Goal: Information Seeking & Learning: Learn about a topic

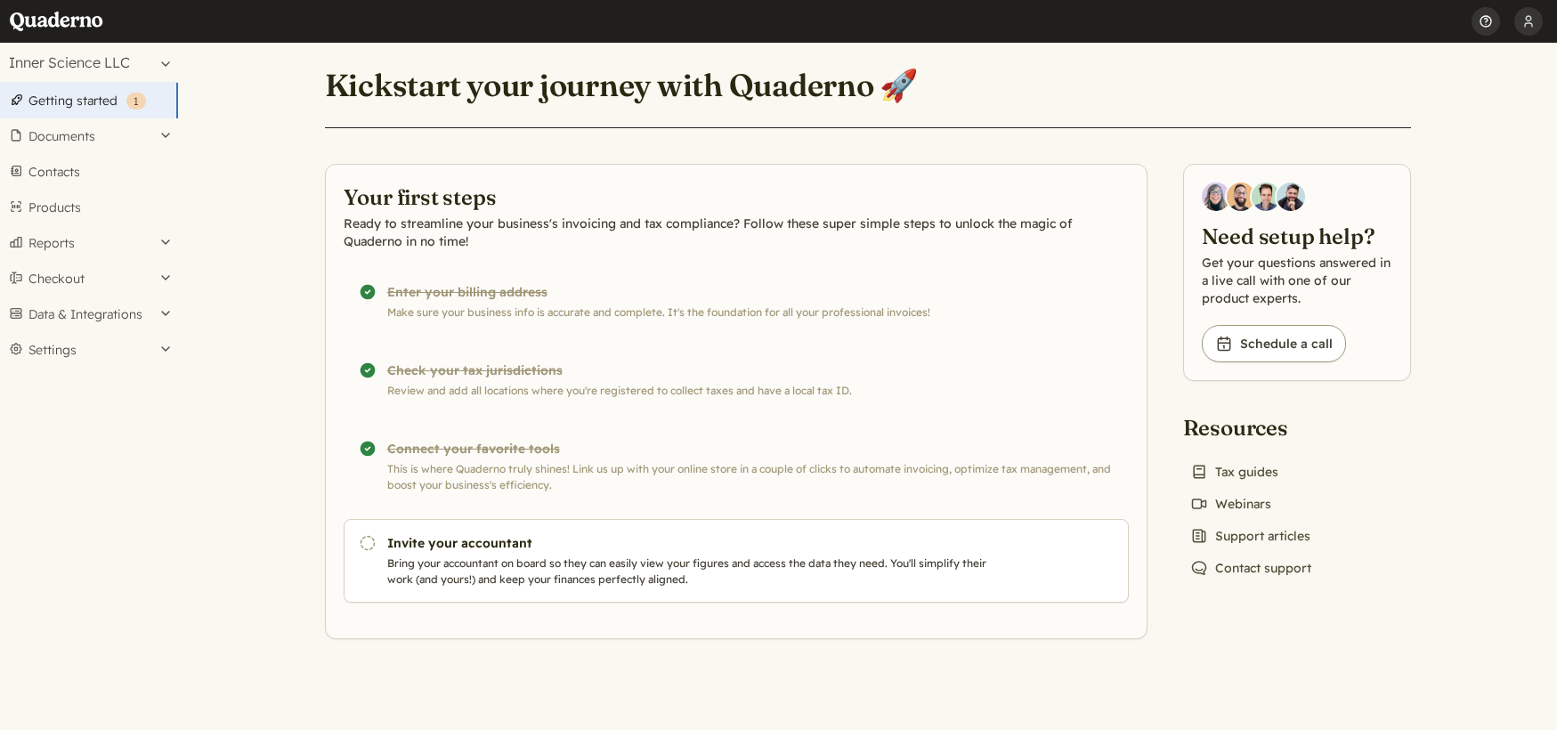
click at [1489, 22] on button "Help" at bounding box center [1485, 21] width 28 height 43
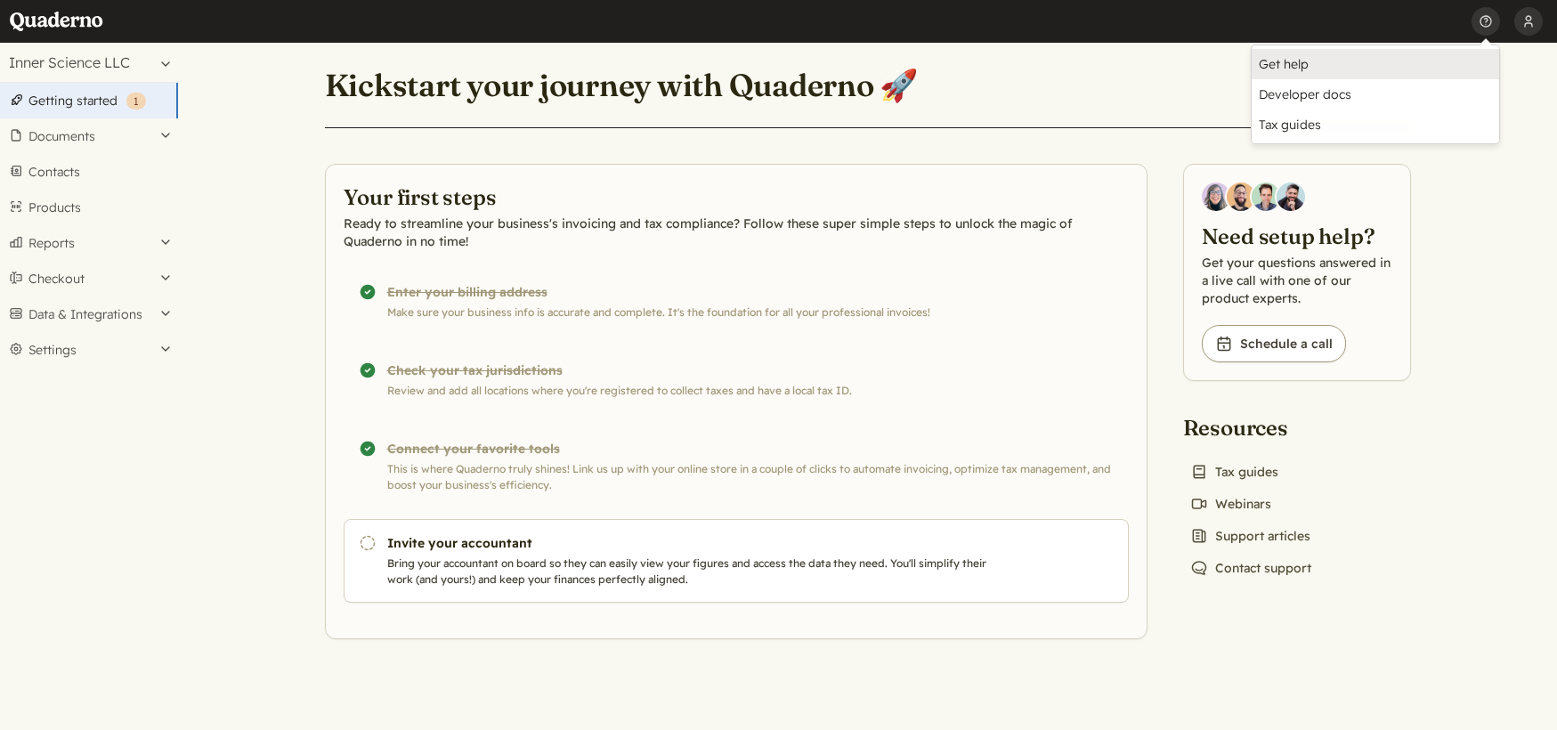
click at [1292, 70] on link "Get help" at bounding box center [1374, 64] width 247 height 30
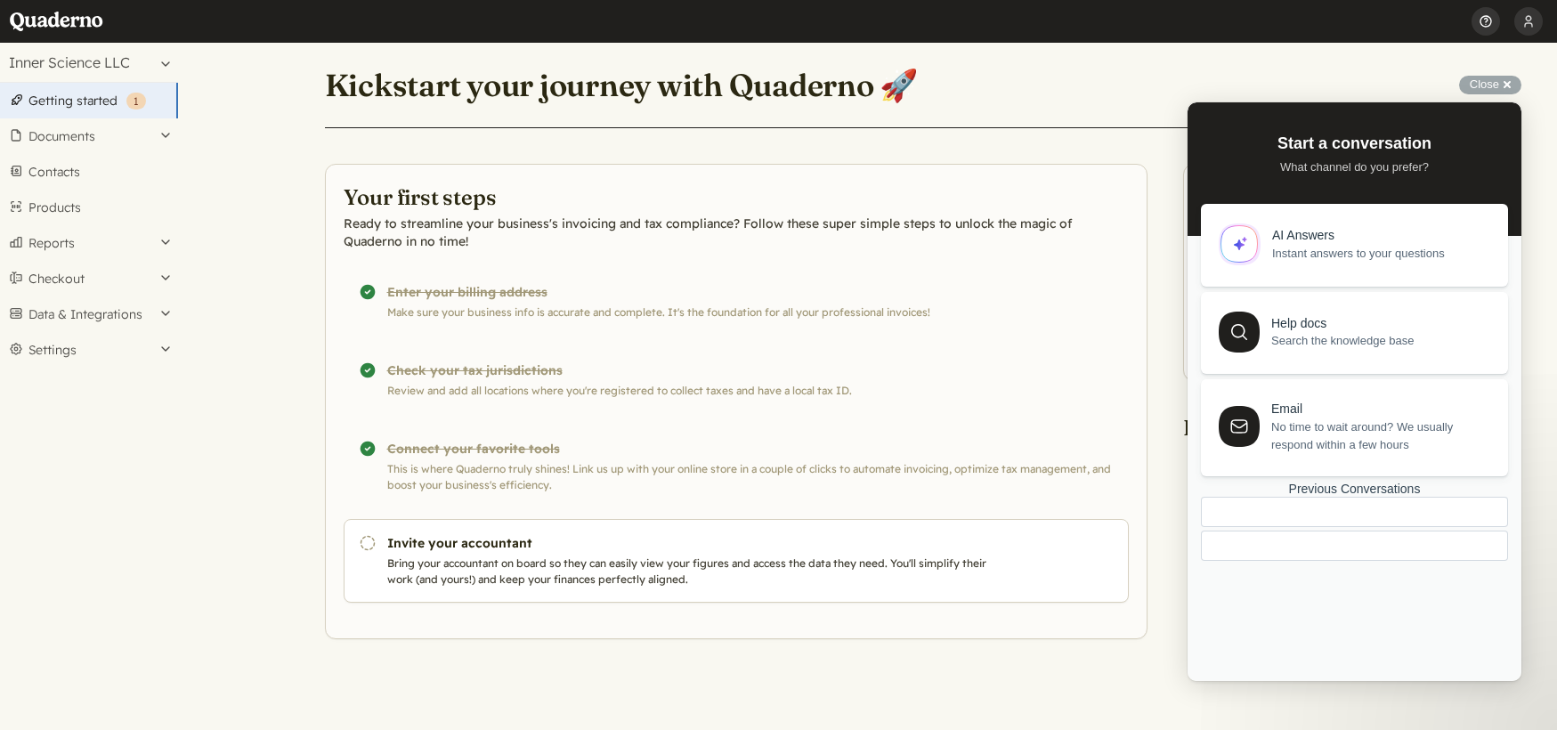
click at [1483, 23] on button "Help" at bounding box center [1485, 21] width 28 height 43
click at [1510, 81] on div "Close cross-small" at bounding box center [1490, 85] width 62 height 19
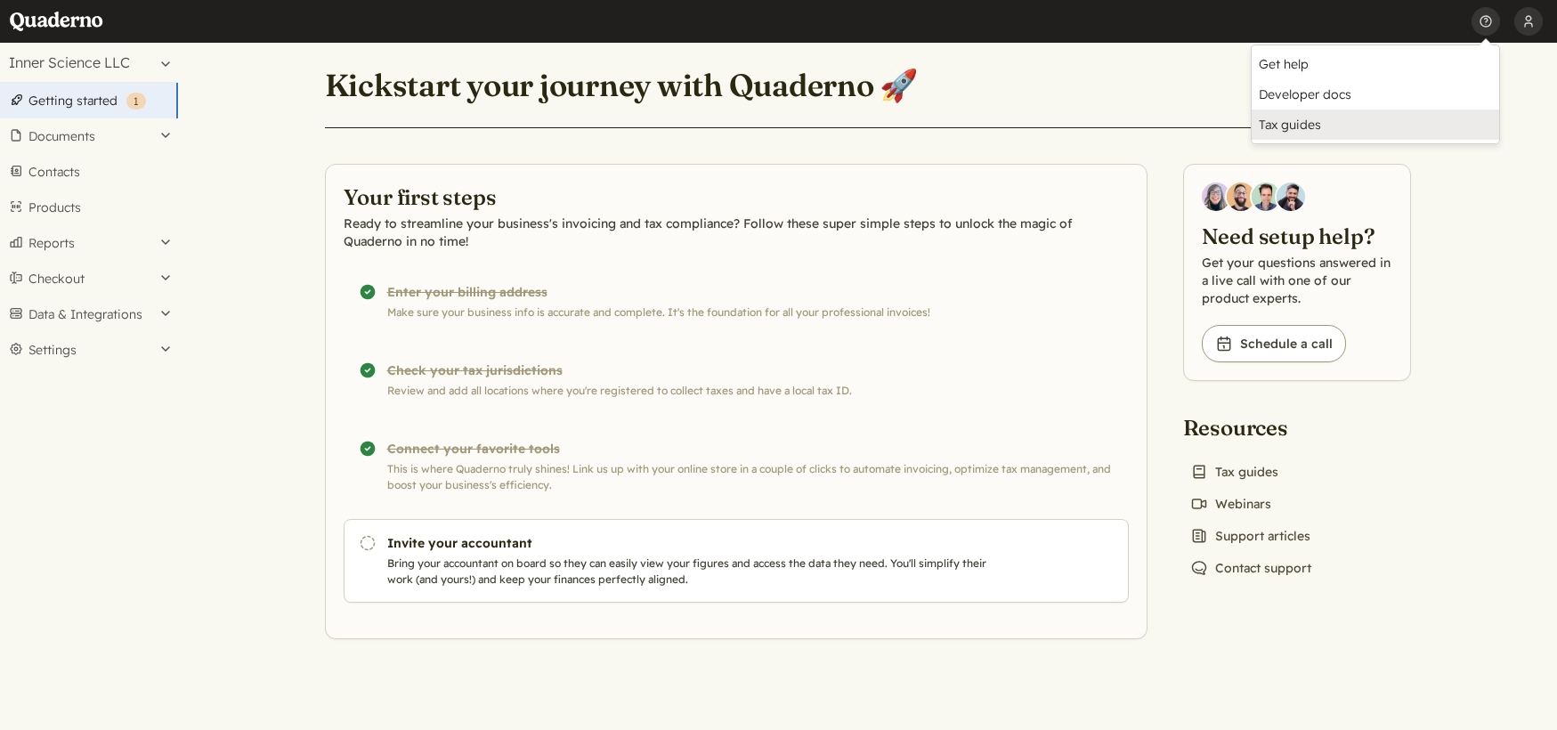
click at [1324, 129] on link "Tax guides" at bounding box center [1374, 124] width 247 height 30
click at [1488, 27] on button "Help" at bounding box center [1485, 21] width 28 height 43
click at [1329, 66] on link "Get help" at bounding box center [1374, 64] width 247 height 30
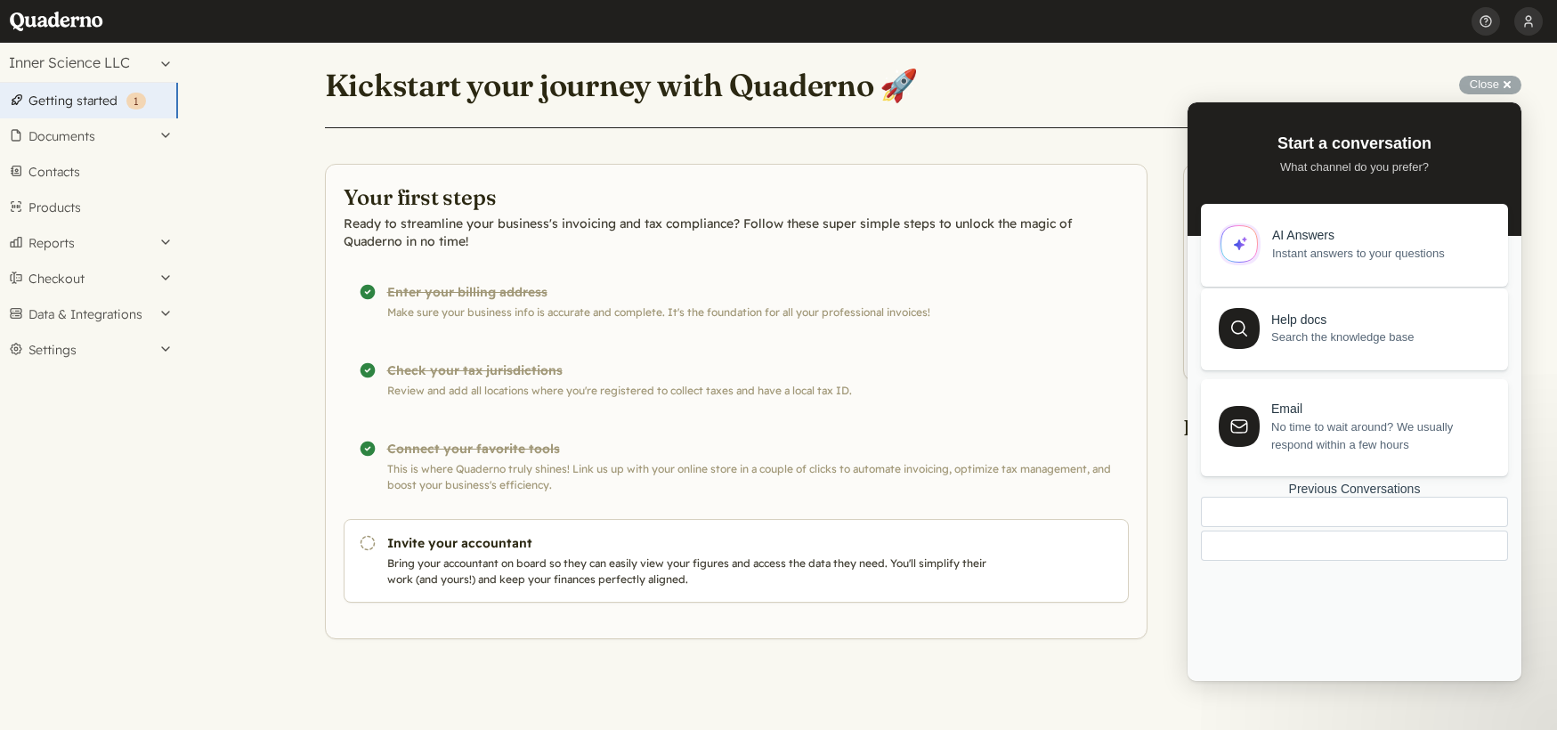
click at [1291, 338] on span "Search the knowledge base" at bounding box center [1379, 337] width 216 height 18
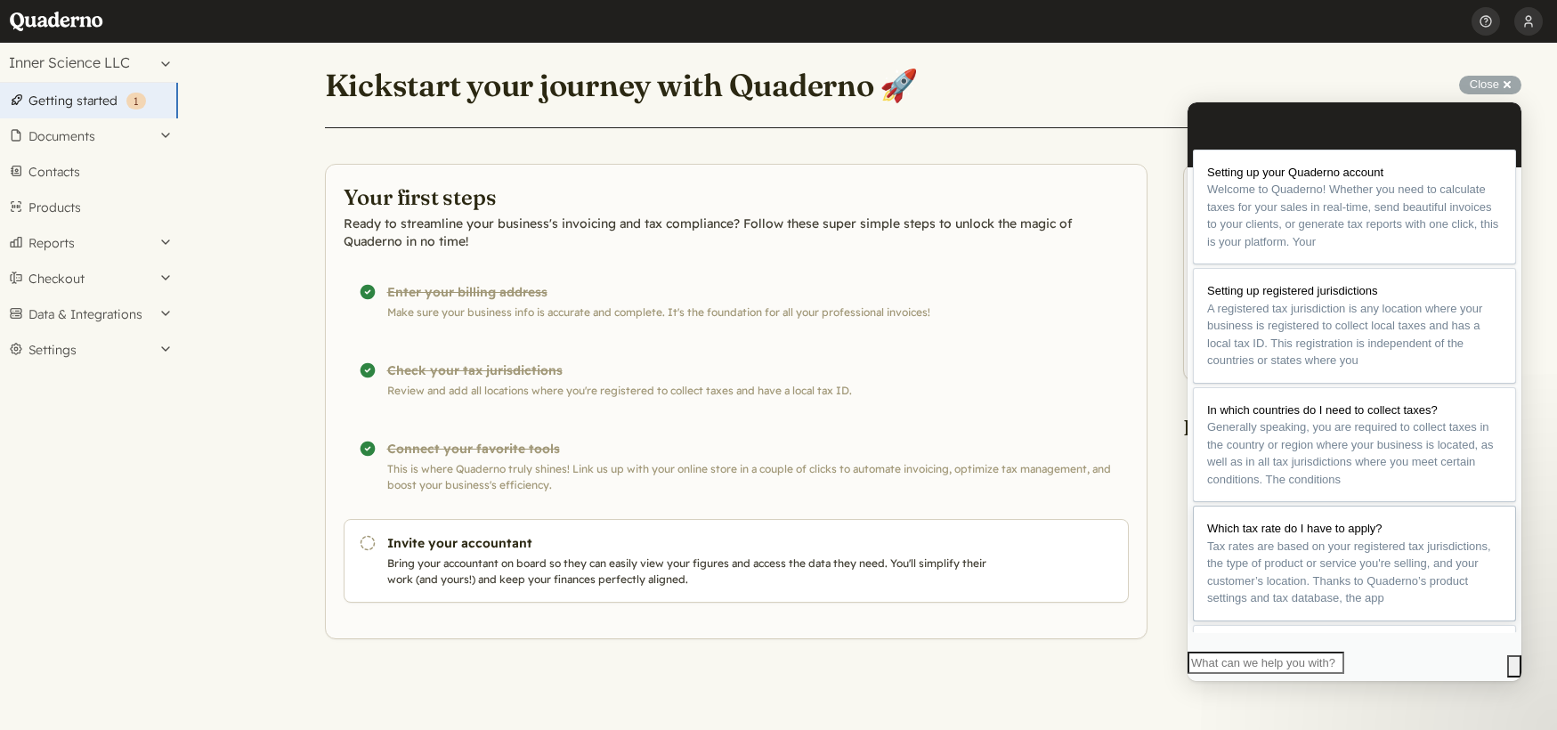
click at [1292, 535] on span "Which tax rate do I have to apply?" at bounding box center [1294, 528] width 175 height 13
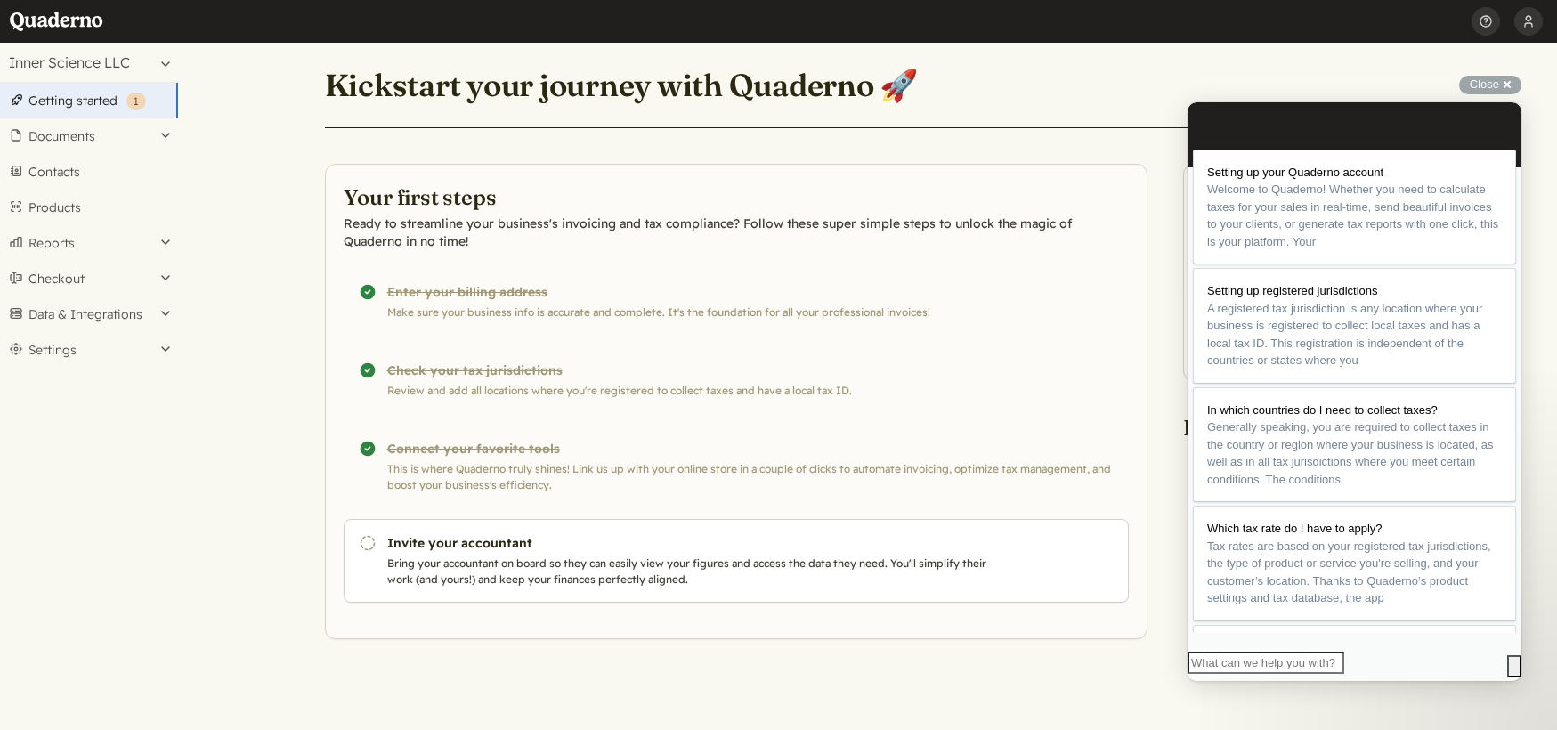
click at [1203, 682] on button "Close" at bounding box center [1195, 693] width 14 height 23
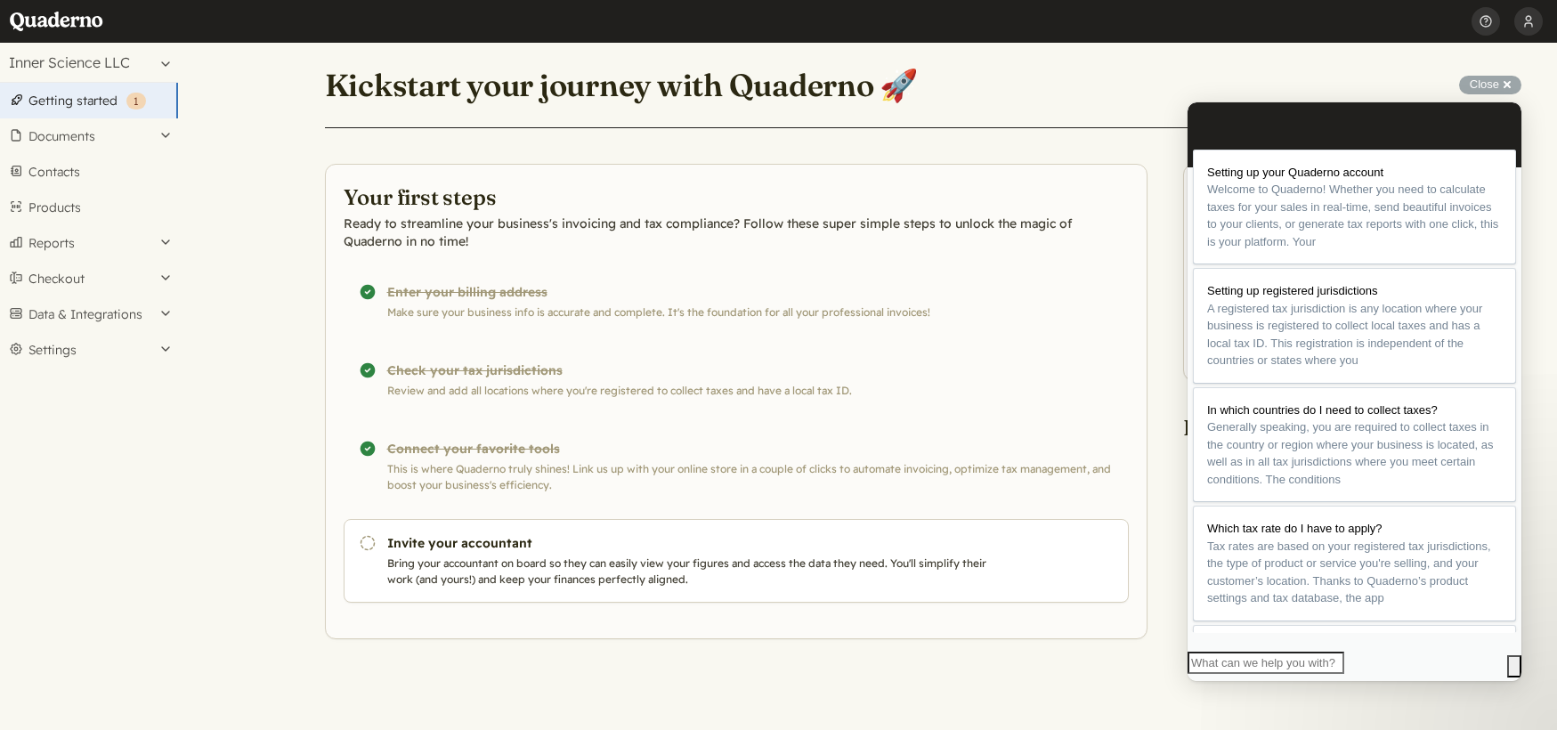
click at [1370, 79] on header "Kickstart your journey with Quaderno 🚀" at bounding box center [868, 96] width 1086 height 64
click at [1534, 80] on main "Kickstart your journey with Quaderno 🚀 Your first steps Ready to streamline you…" at bounding box center [867, 386] width 1379 height 687
click at [1510, 82] on div "Close cross-small" at bounding box center [1490, 85] width 62 height 19
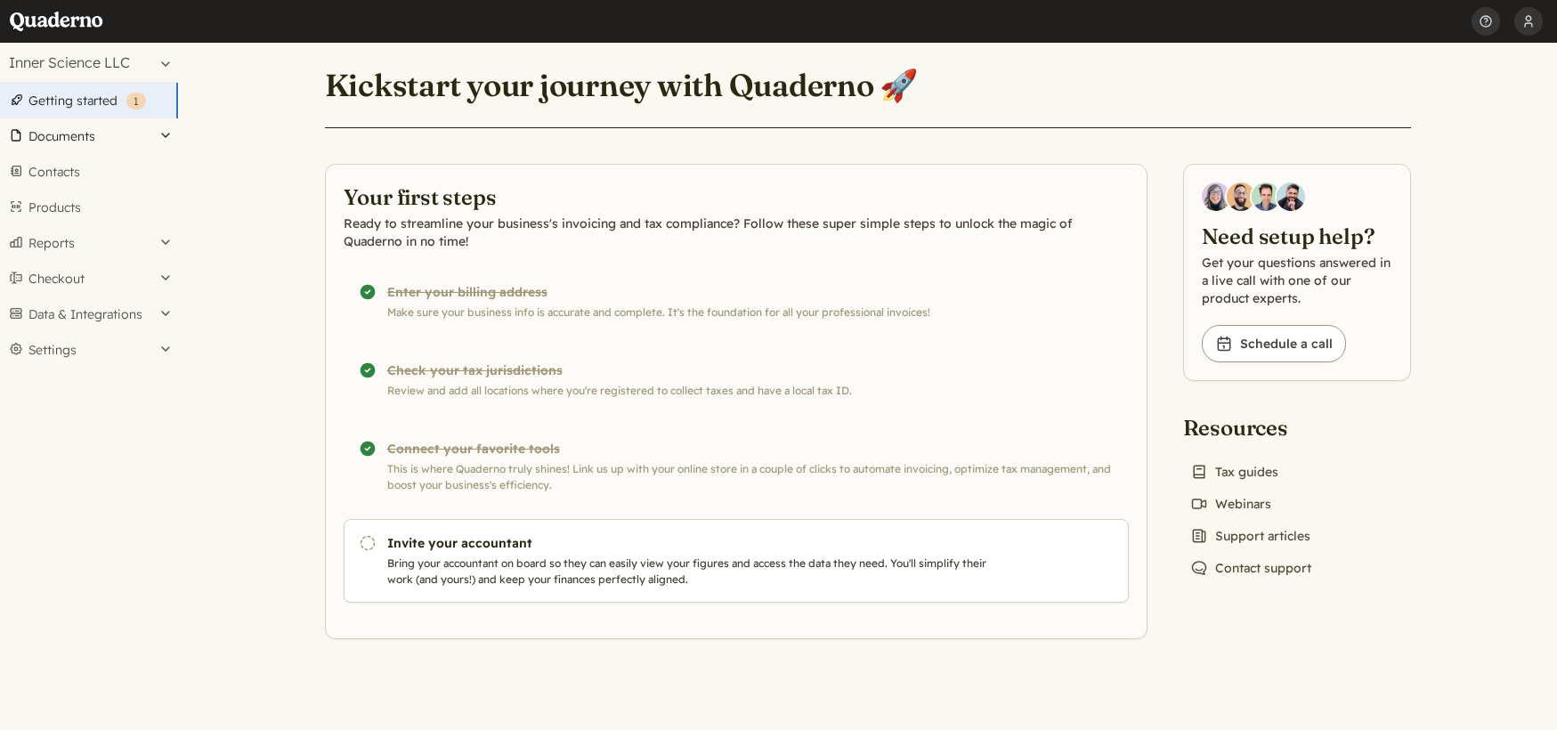
click at [134, 134] on button "Documents" at bounding box center [89, 136] width 178 height 36
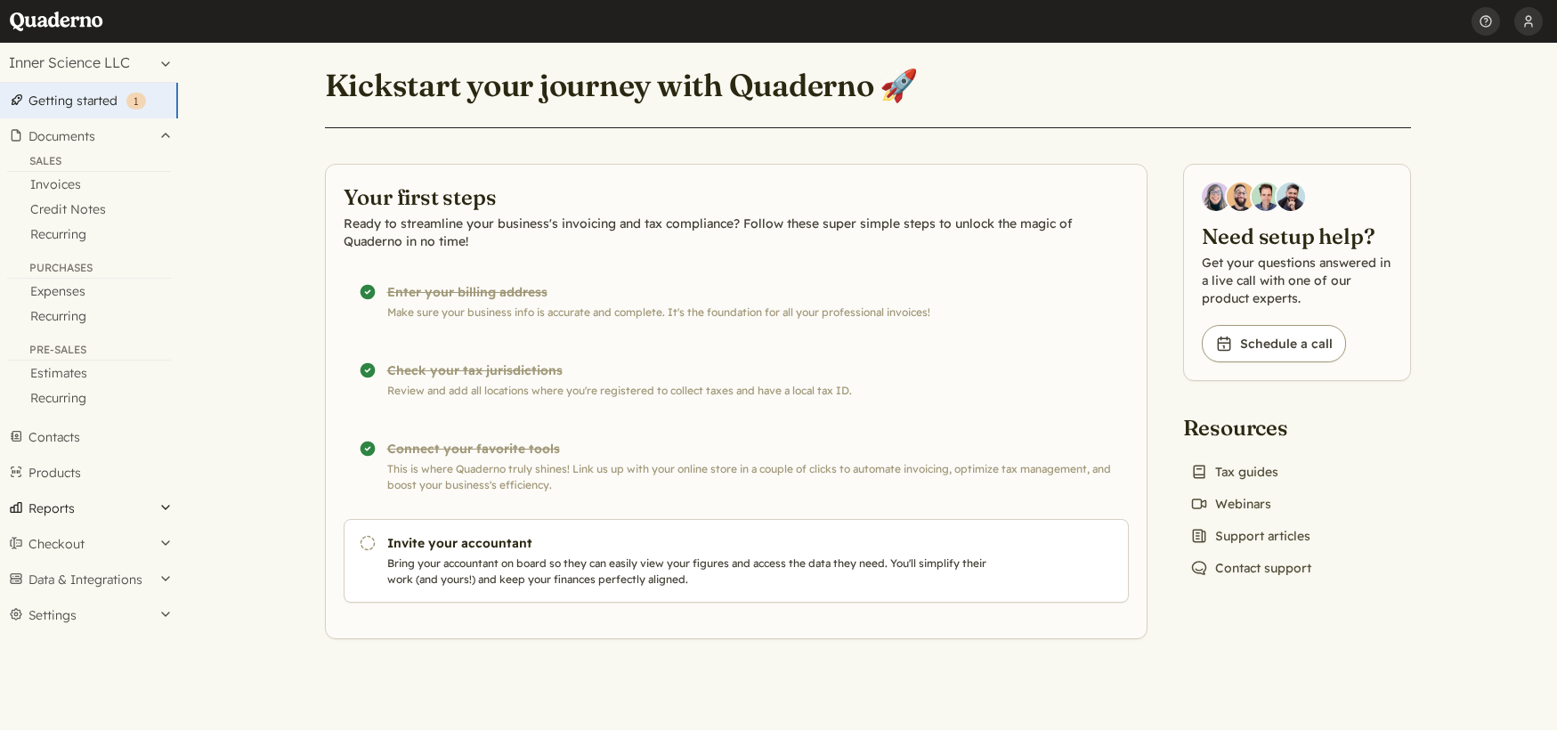
click at [77, 503] on button "Reports" at bounding box center [89, 508] width 178 height 36
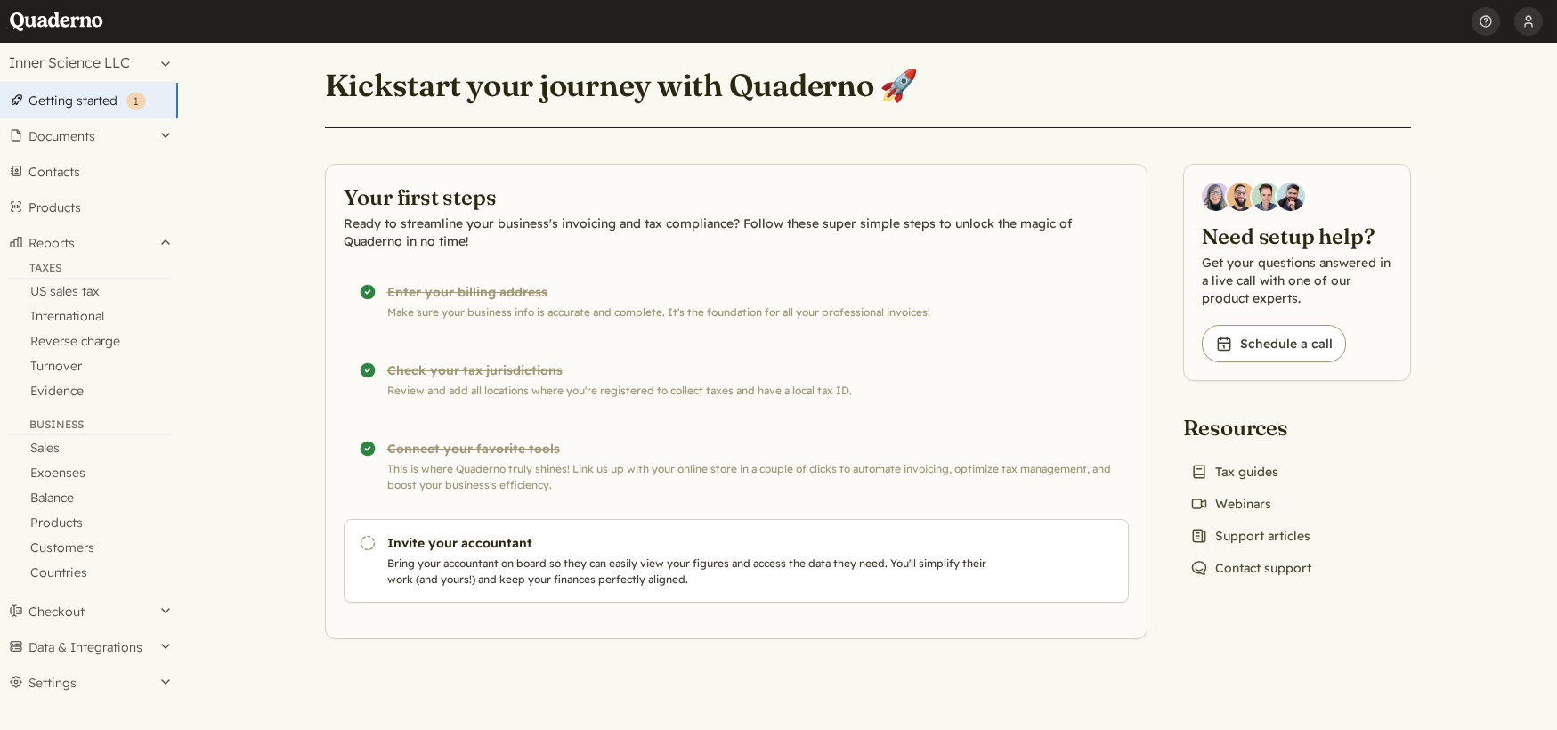
click at [275, 353] on main "Kickstart your journey with Quaderno 🚀 Your first steps Ready to streamline you…" at bounding box center [867, 386] width 1379 height 687
click at [107, 104] on link "Getting started ( 1 )" at bounding box center [89, 101] width 178 height 36
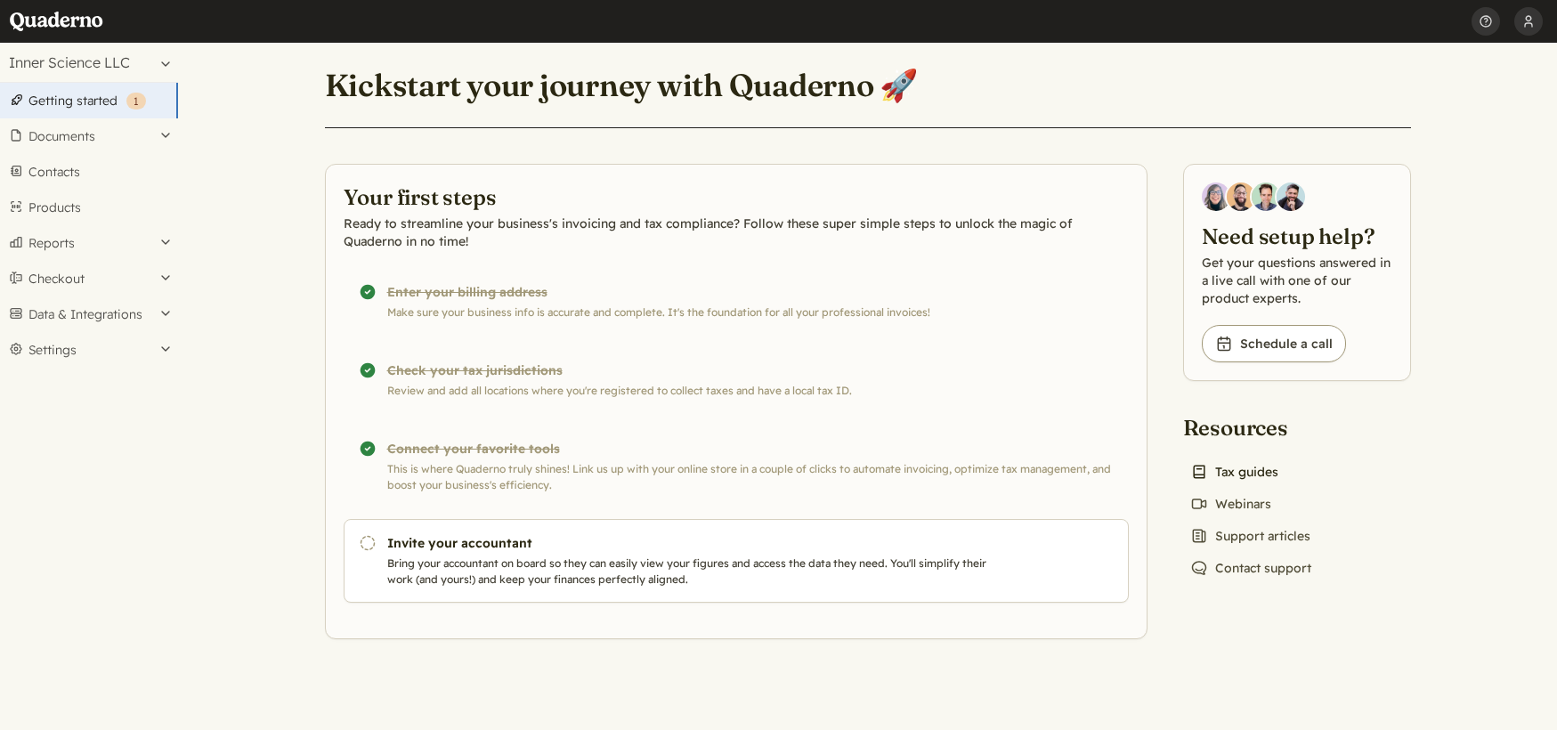
click at [1247, 474] on link "Book icon Tax guides" at bounding box center [1234, 471] width 102 height 25
click at [131, 338] on button "Settings" at bounding box center [89, 350] width 178 height 36
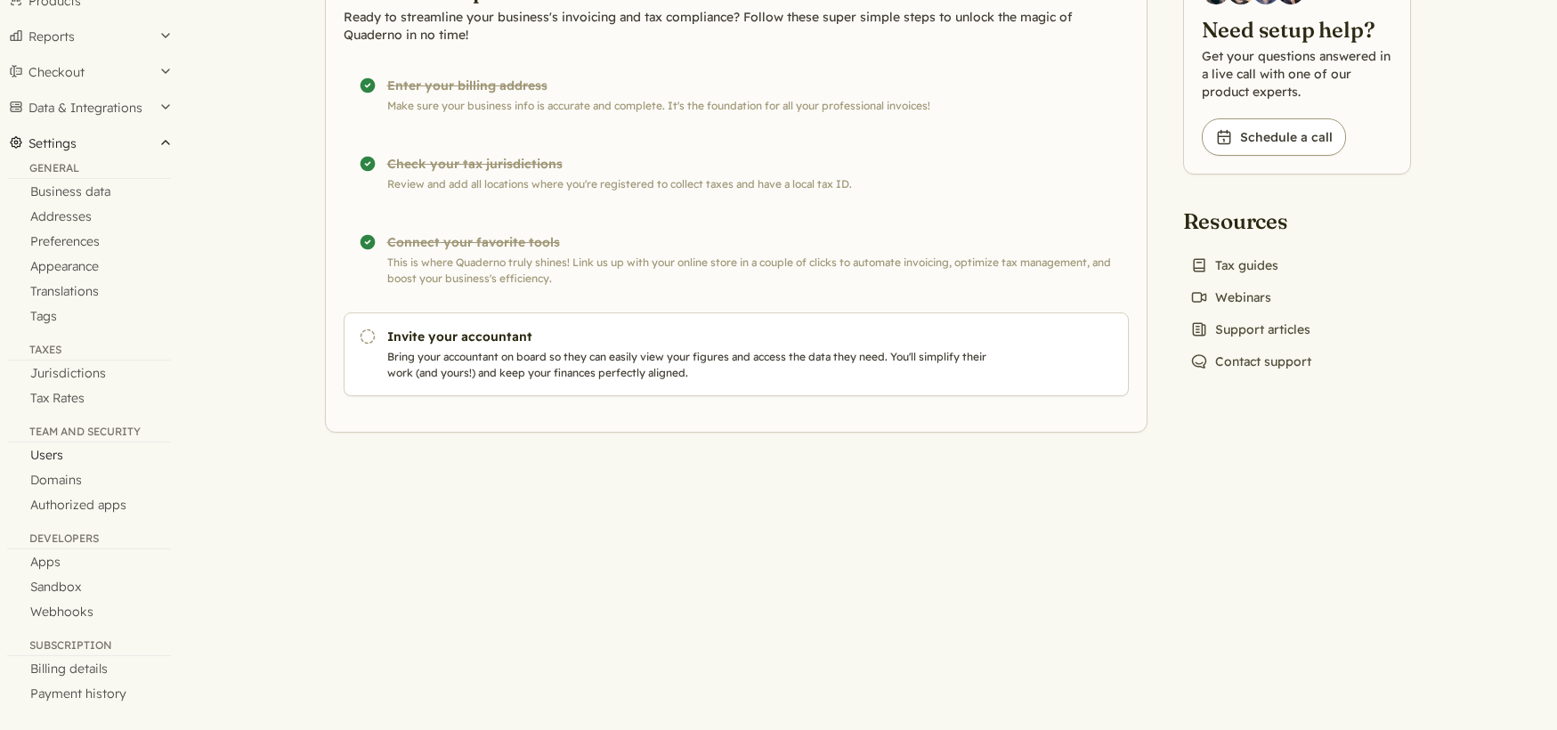
scroll to position [209, 0]
click at [88, 373] on link "Jurisdictions" at bounding box center [89, 370] width 178 height 25
